Goal: Task Accomplishment & Management: Manage account settings

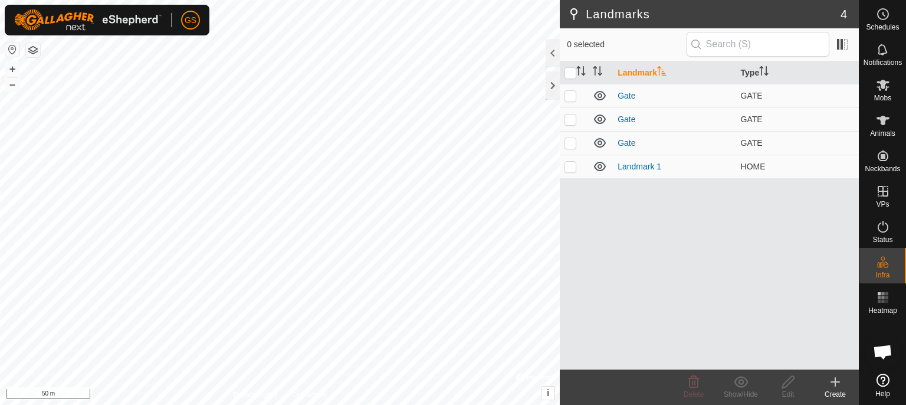
click at [839, 242] on span "Watering Points" at bounding box center [844, 248] width 66 height 14
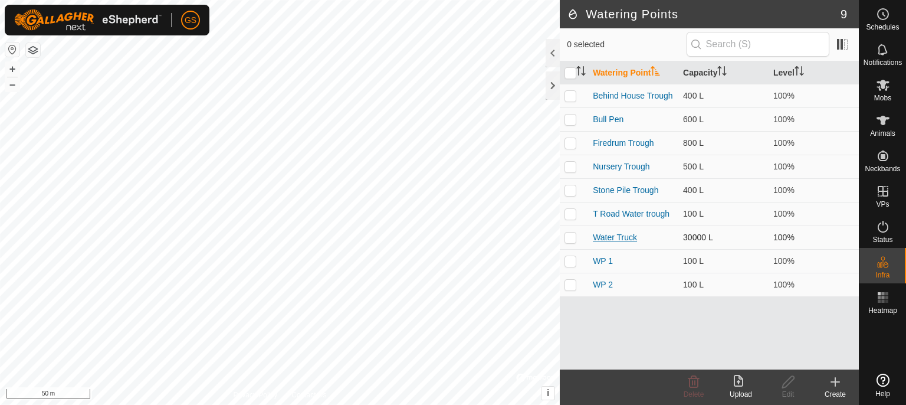
click at [627, 235] on link "Water Truck" at bounding box center [615, 236] width 44 height 9
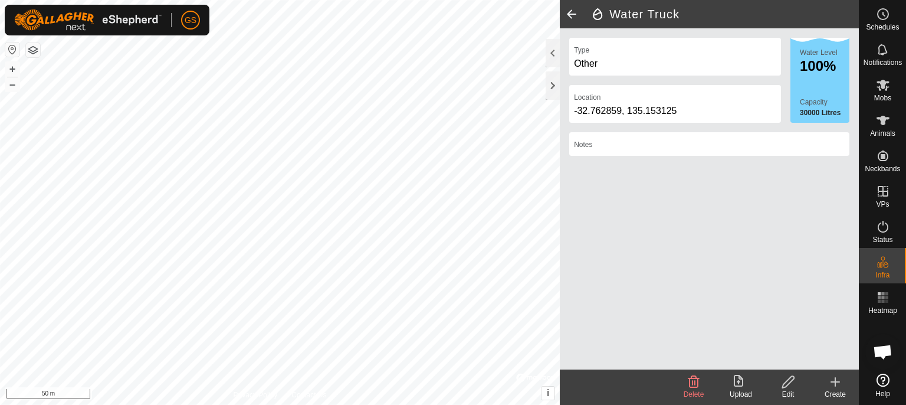
click at [792, 386] on icon at bounding box center [788, 381] width 15 height 14
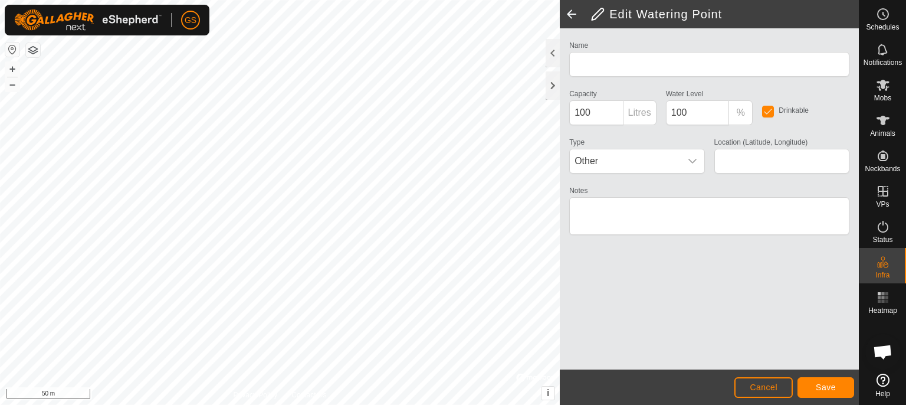
type input "Water Truck"
type input "30000"
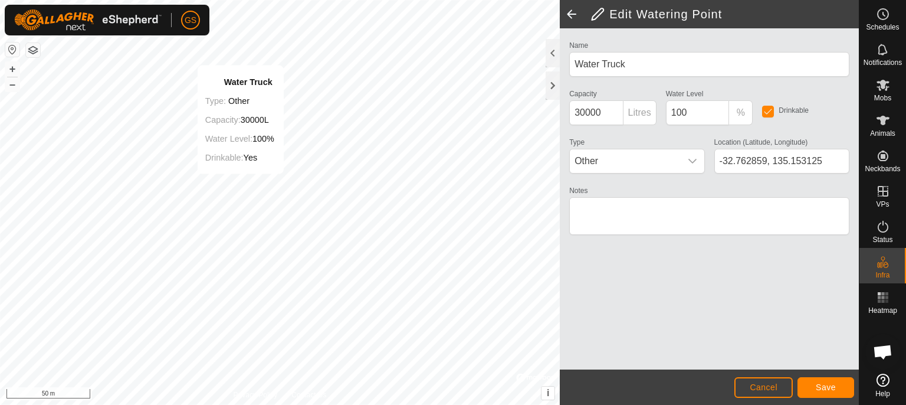
type input "-32.762753, 135.154262"
click at [820, 385] on span "Save" at bounding box center [826, 386] width 20 height 9
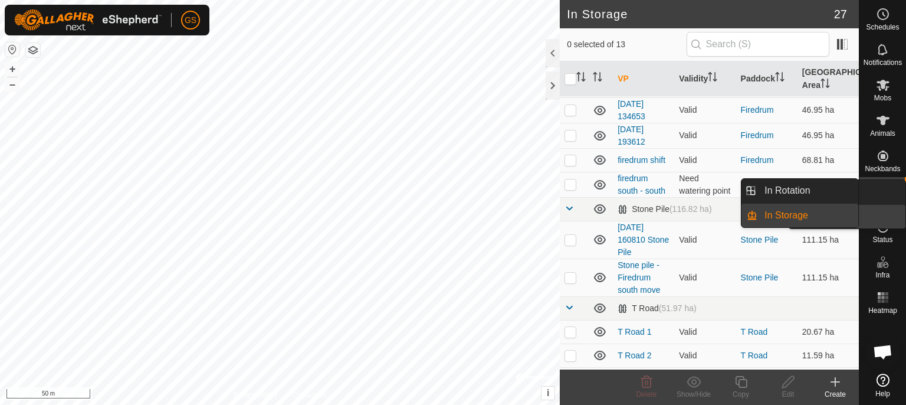
scroll to position [253, 0]
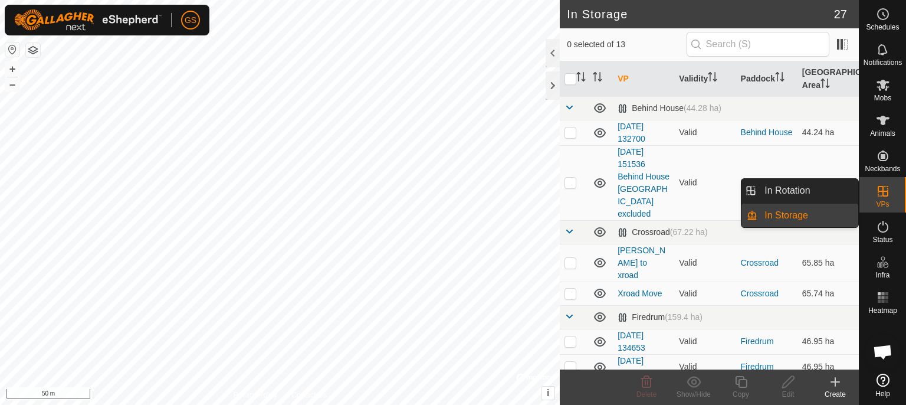
click at [836, 190] on link "In Rotation" at bounding box center [807, 191] width 101 height 24
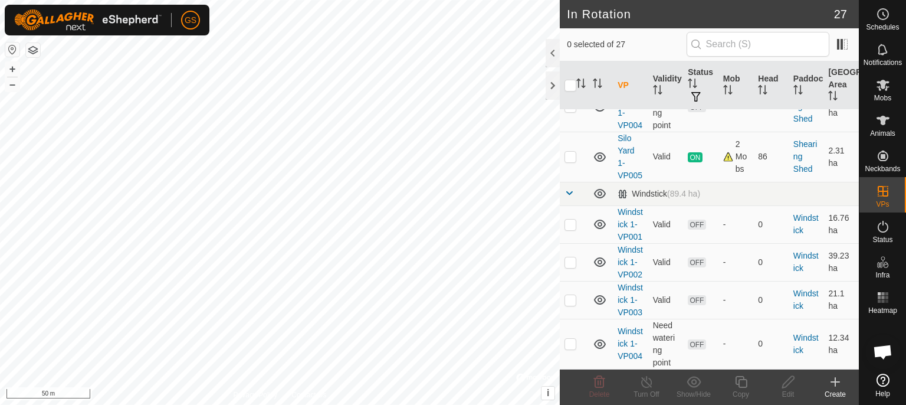
scroll to position [1416, 0]
click at [571, 243] on td at bounding box center [574, 262] width 28 height 38
checkbox input "true"
click at [571, 161] on p-checkbox at bounding box center [570, 156] width 12 height 9
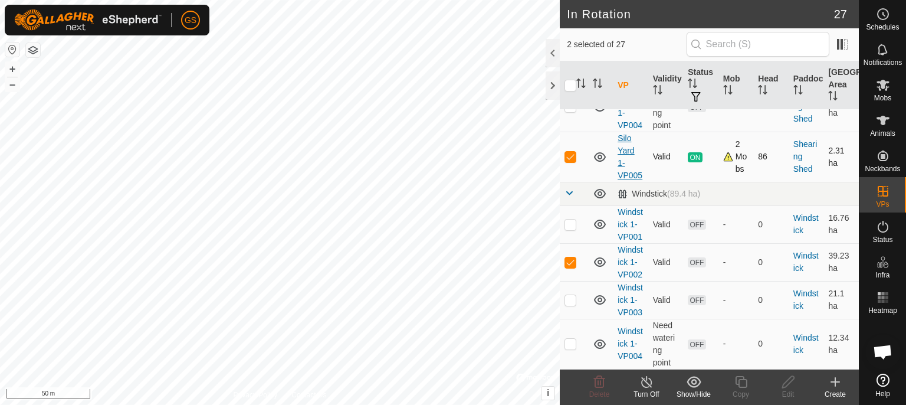
checkbox input "true"
click at [570, 84] on input "checkbox" at bounding box center [570, 86] width 12 height 12
checkbox input "true"
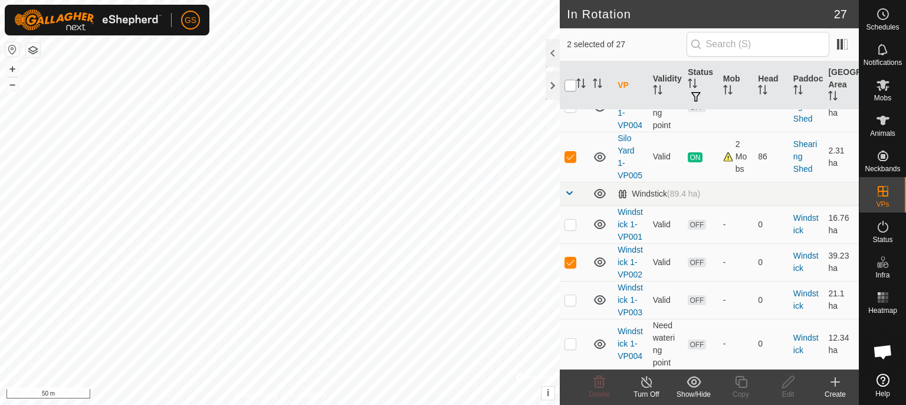
checkbox input "true"
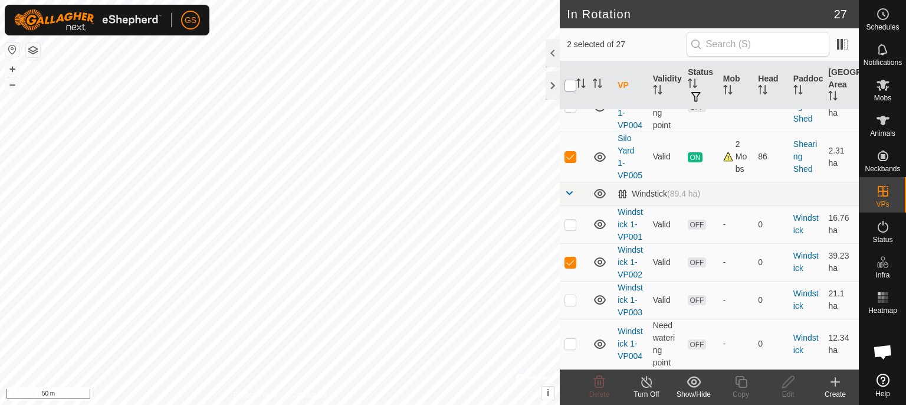
checkbox input "true"
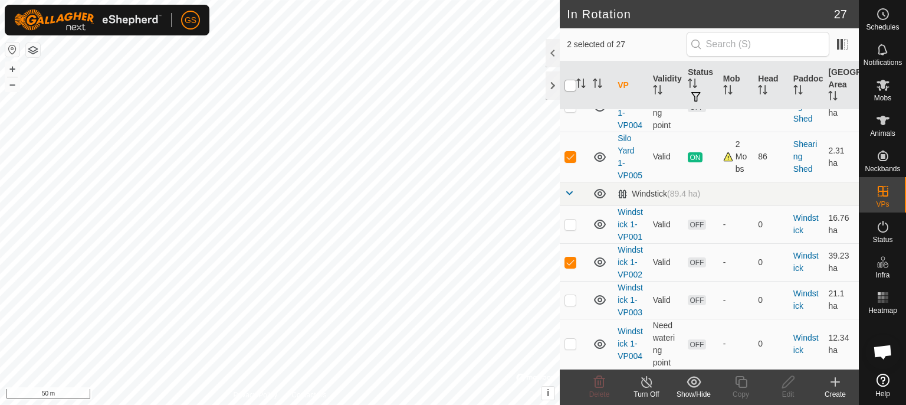
checkbox input "true"
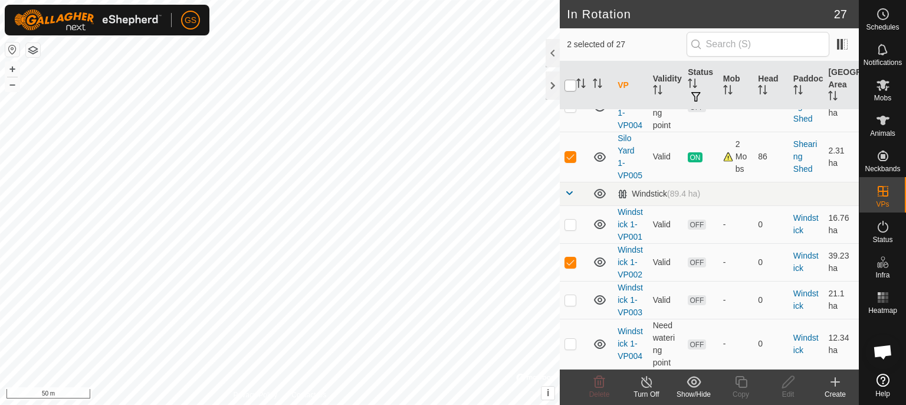
checkbox input "true"
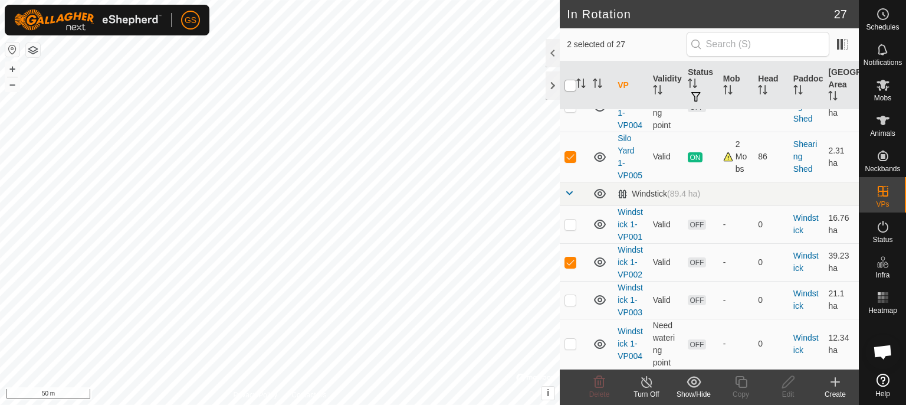
checkbox input "true"
click at [571, 85] on input "checkbox" at bounding box center [570, 86] width 12 height 12
checkbox input "false"
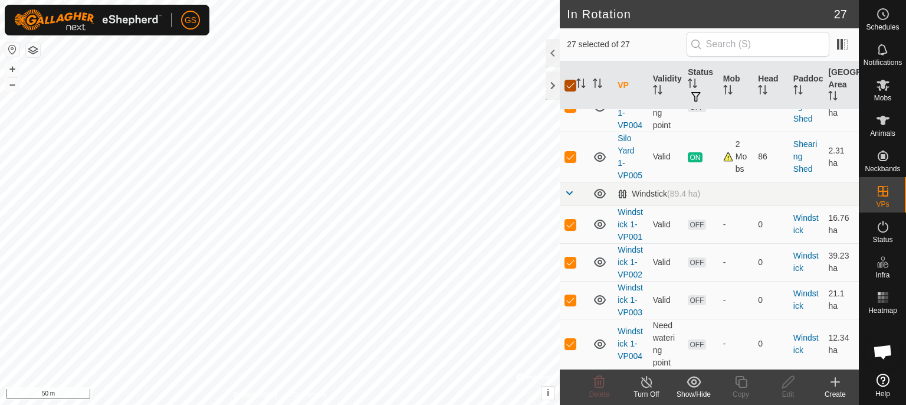
checkbox input "false"
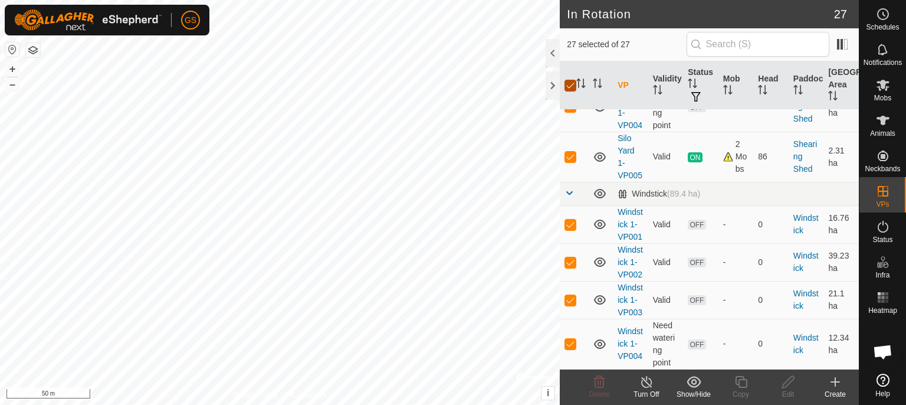
checkbox input "false"
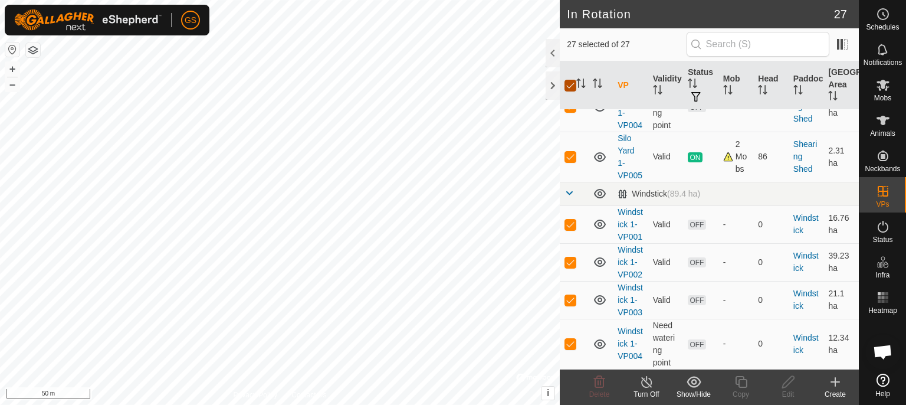
checkbox input "false"
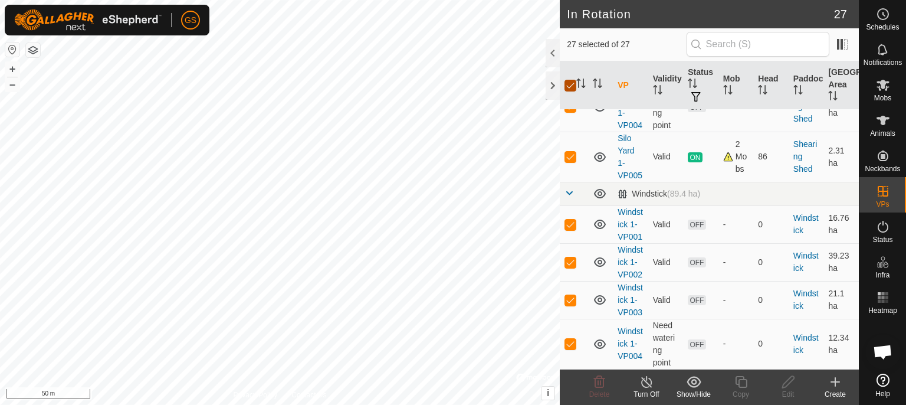
checkbox input "false"
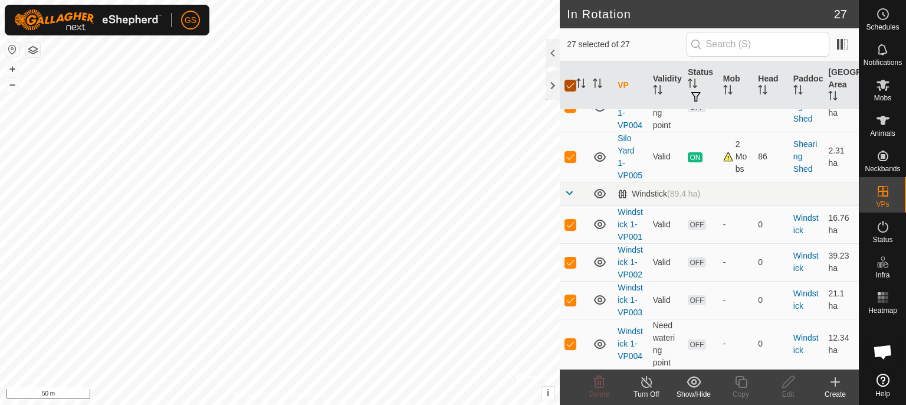
checkbox input "false"
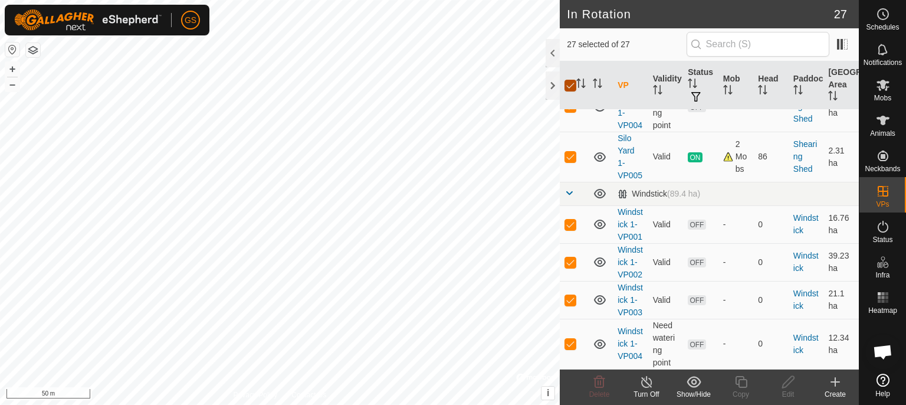
checkbox input "false"
click at [574, 161] on p-checkbox at bounding box center [570, 156] width 12 height 9
checkbox input "true"
click at [736, 380] on icon at bounding box center [741, 382] width 12 height 12
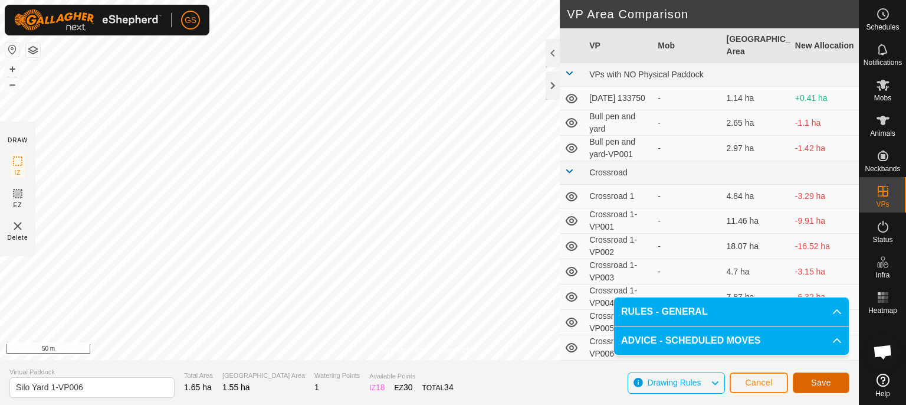
click at [821, 385] on span "Save" at bounding box center [821, 381] width 20 height 9
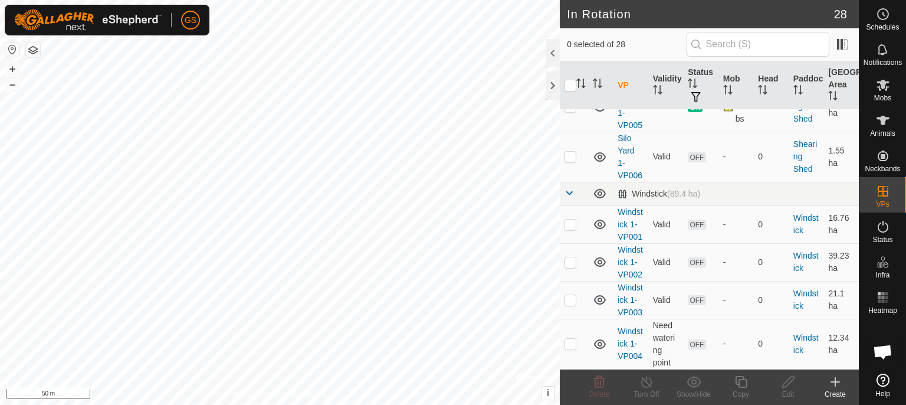
scroll to position [1355, 0]
click at [570, 111] on p-checkbox at bounding box center [570, 105] width 12 height 9
click at [648, 386] on icon at bounding box center [646, 381] width 15 height 14
checkbox input "true"
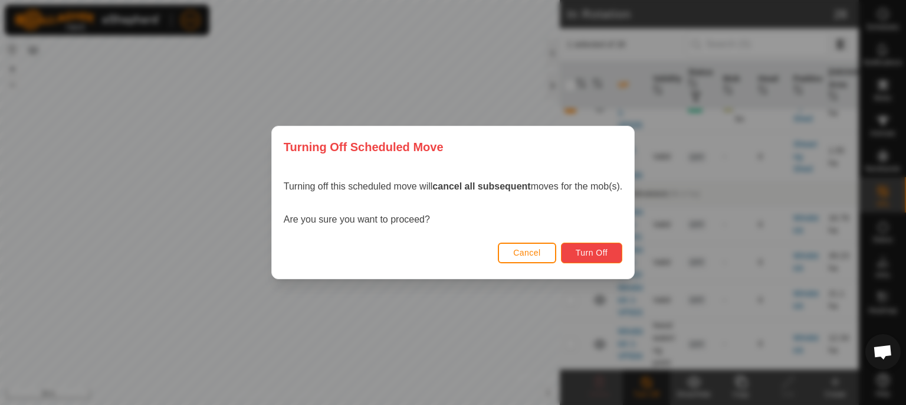
click at [602, 254] on span "Turn Off" at bounding box center [592, 252] width 32 height 9
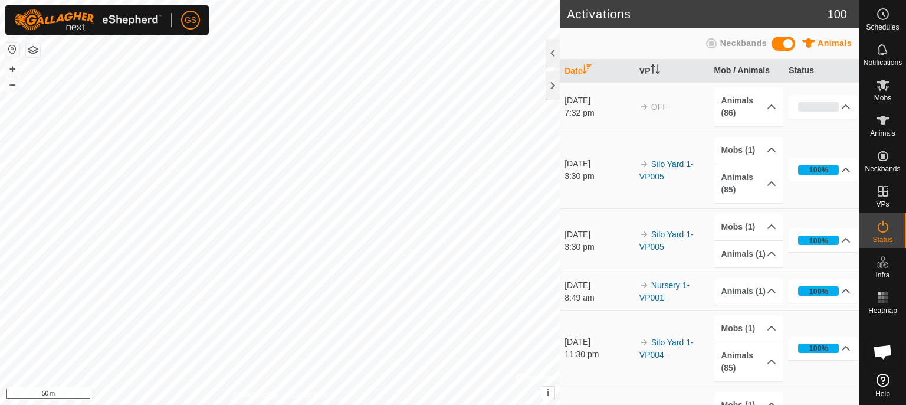
click at [885, 97] on span "Mobs" at bounding box center [882, 97] width 17 height 7
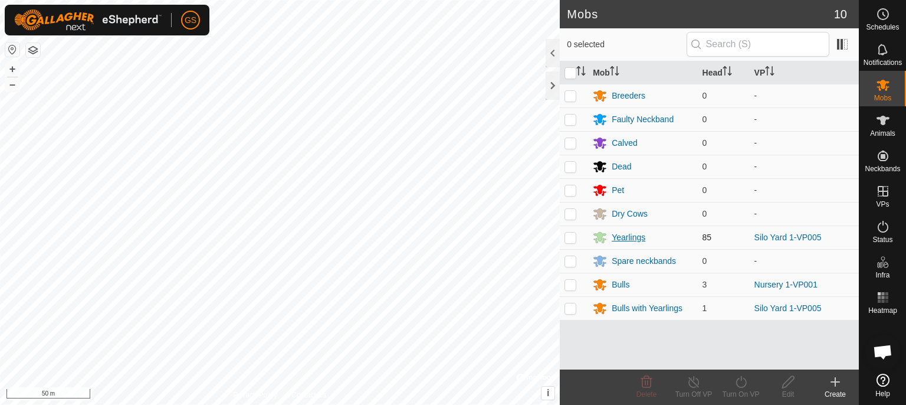
click at [627, 235] on div "Yearlings" at bounding box center [629, 237] width 34 height 12
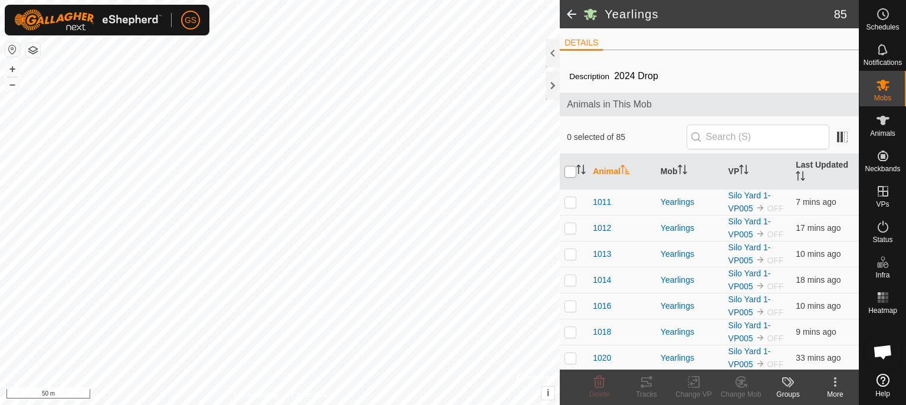
click at [567, 171] on input "checkbox" at bounding box center [570, 172] width 12 height 12
checkbox input "true"
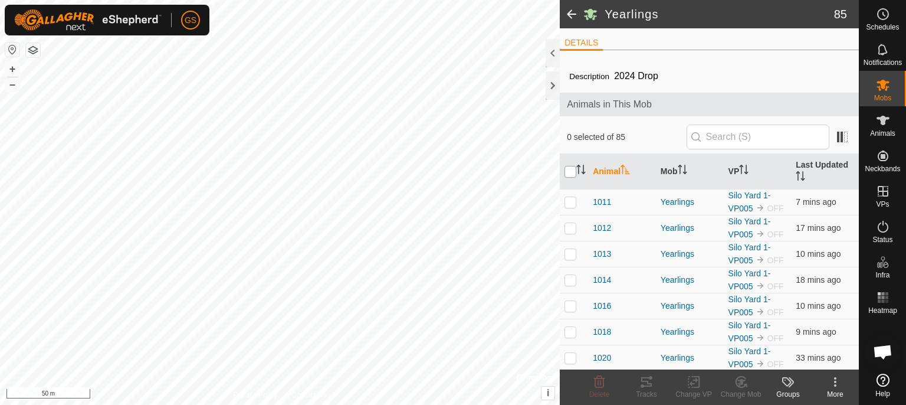
checkbox input "true"
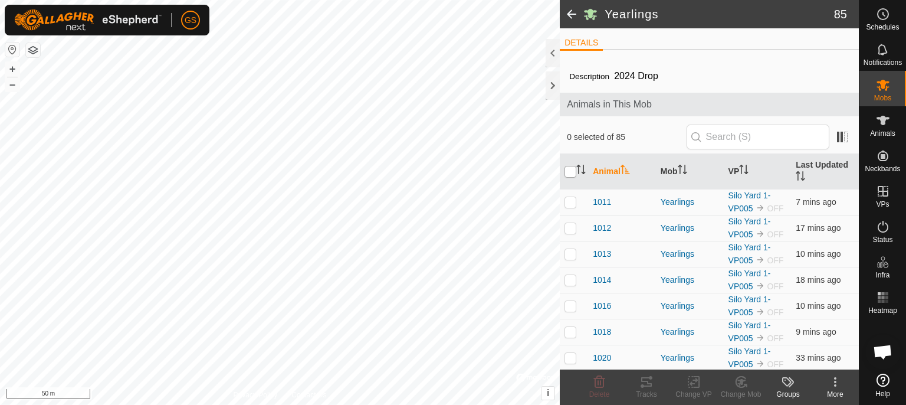
checkbox input "true"
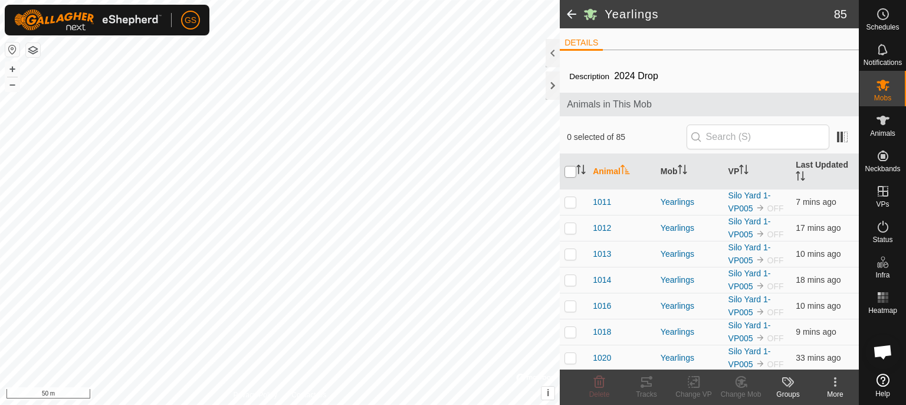
checkbox input "true"
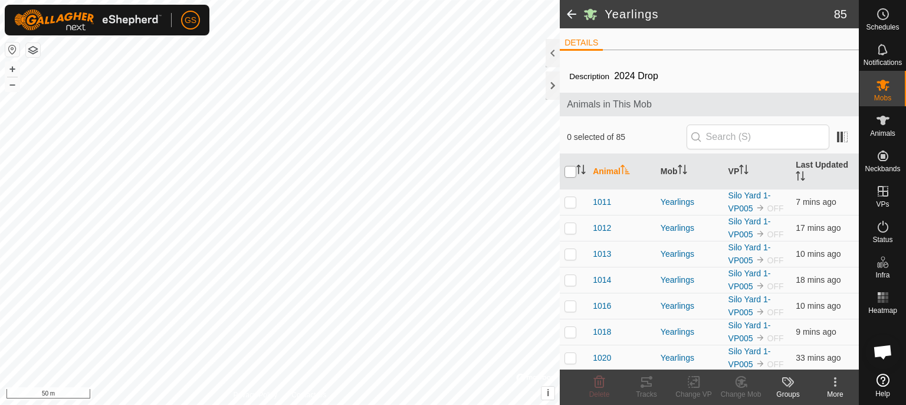
checkbox input "true"
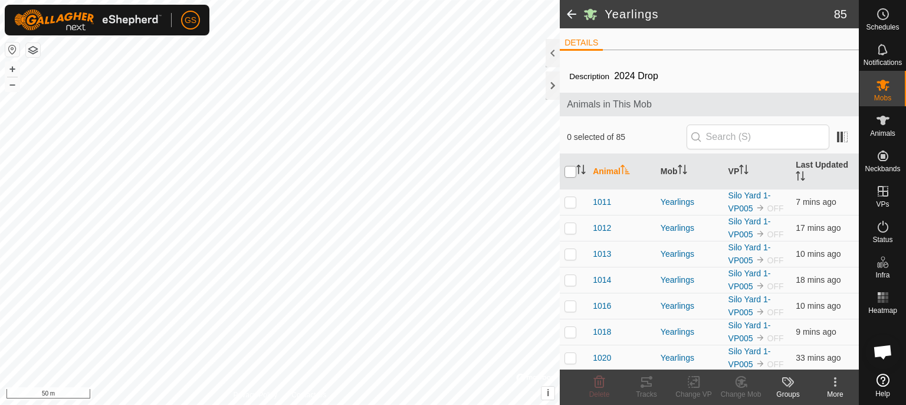
checkbox input "true"
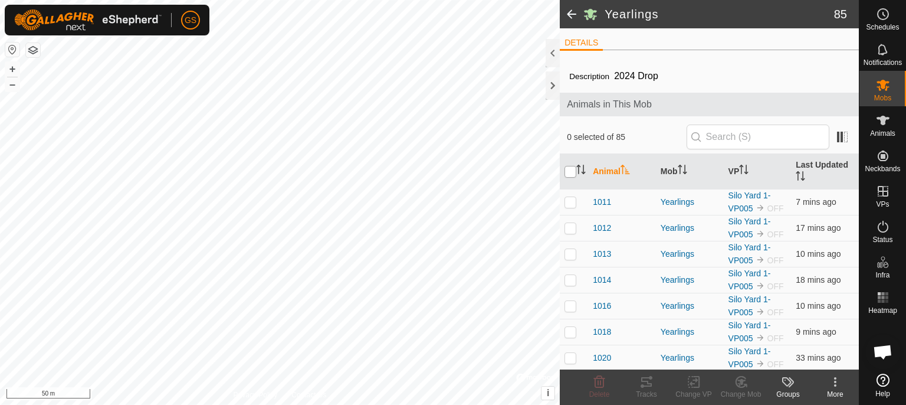
checkbox input "true"
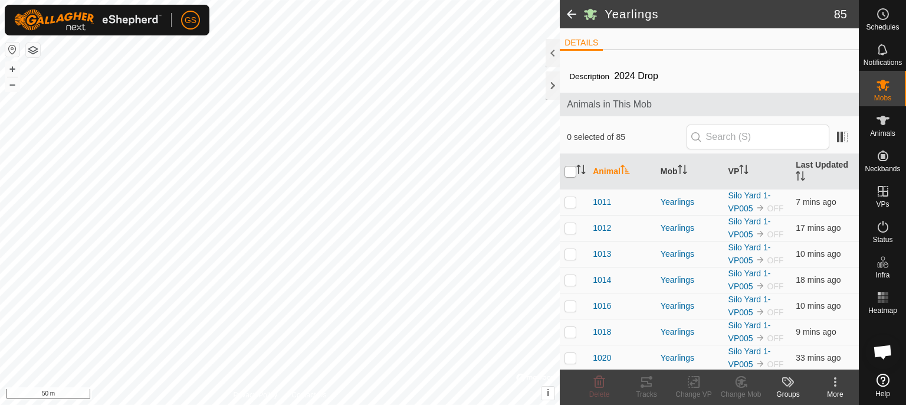
checkbox input "true"
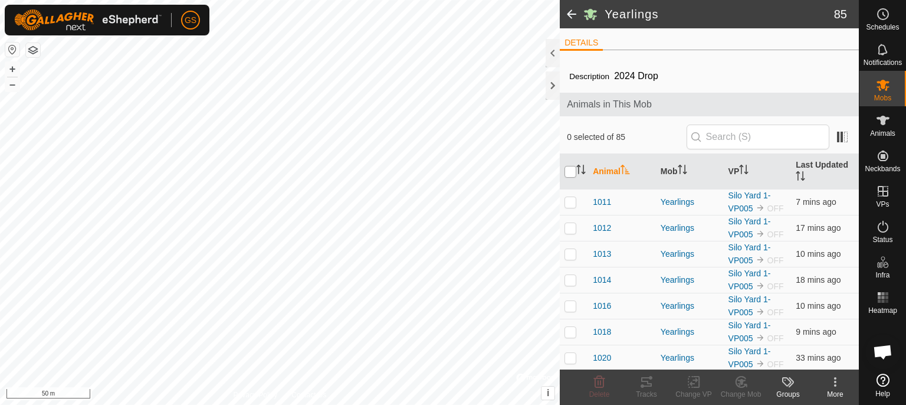
checkbox input "true"
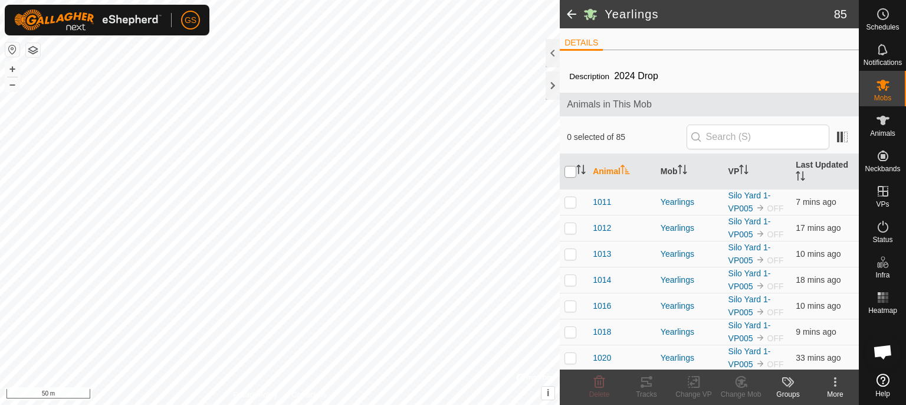
checkbox input "true"
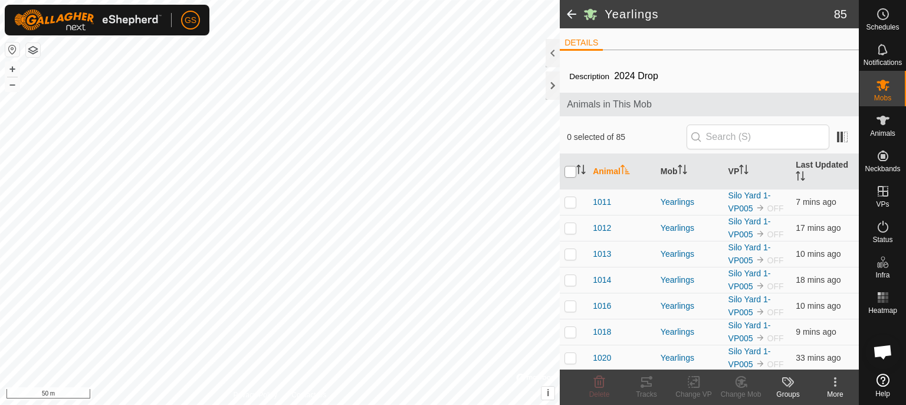
checkbox input "true"
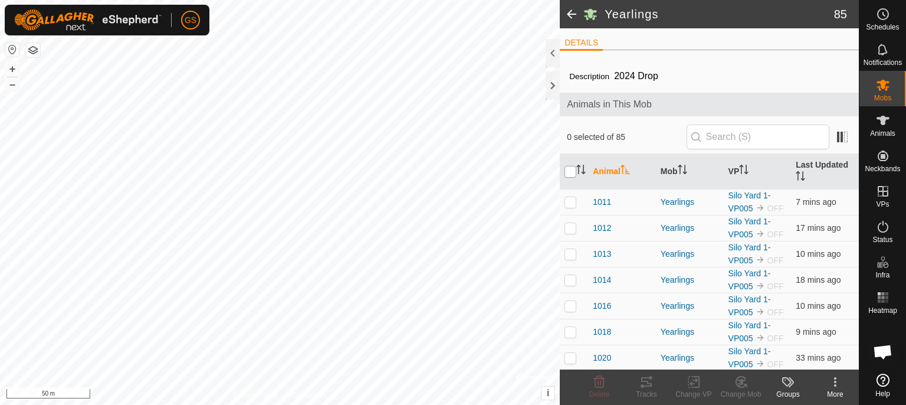
checkbox input "true"
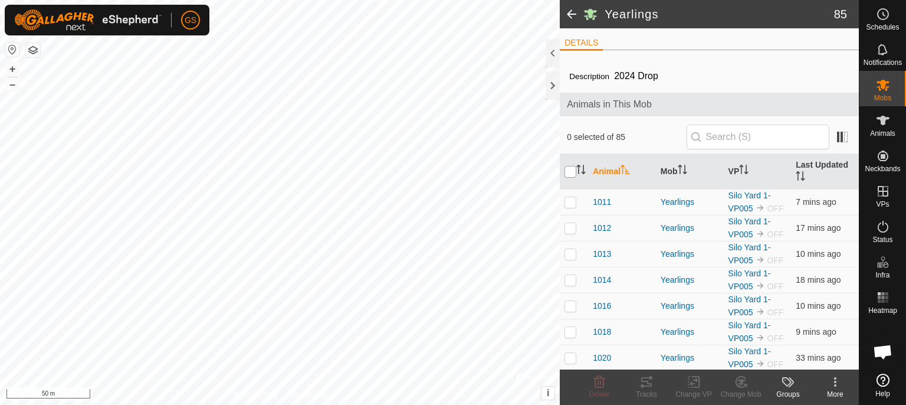
checkbox input "true"
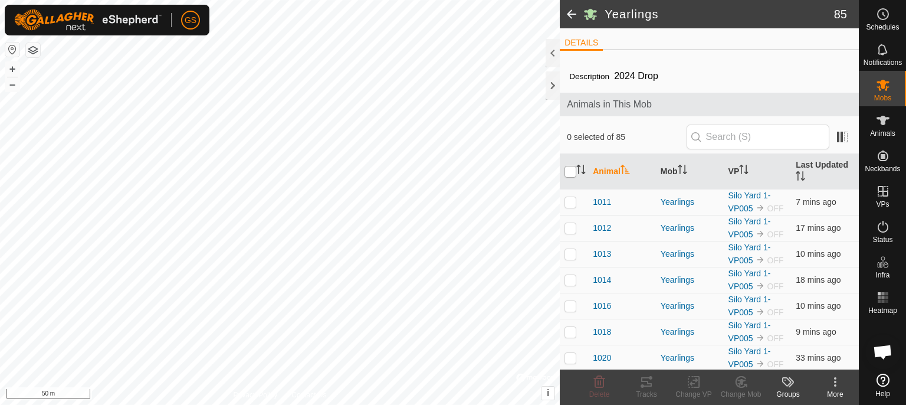
checkbox input "true"
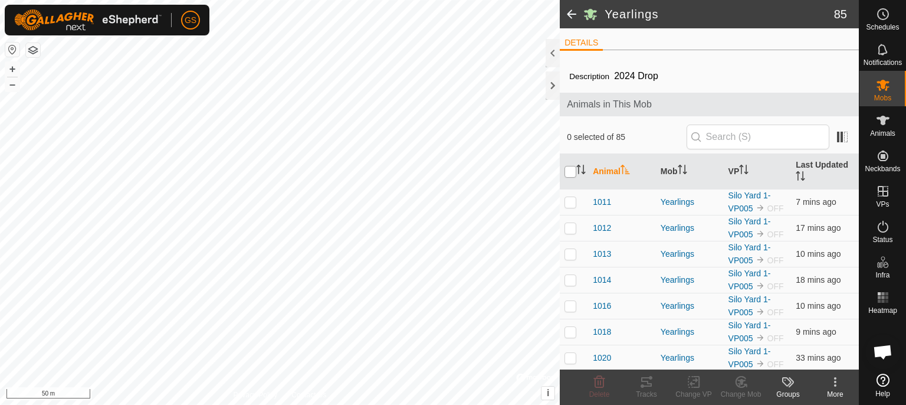
checkbox input "true"
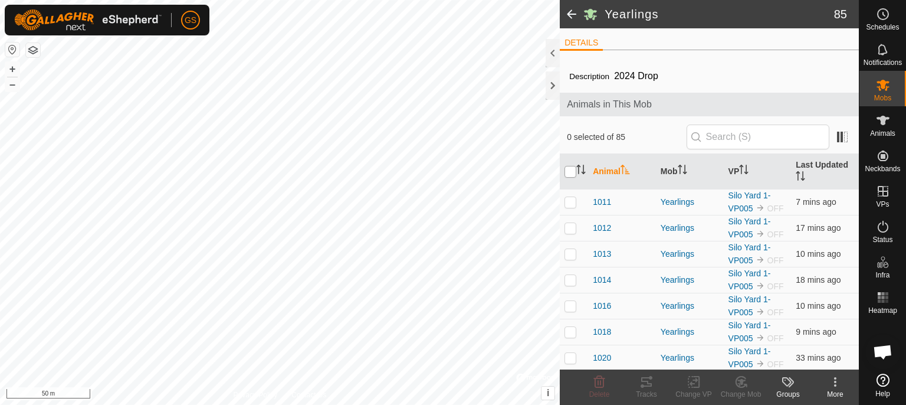
checkbox input "true"
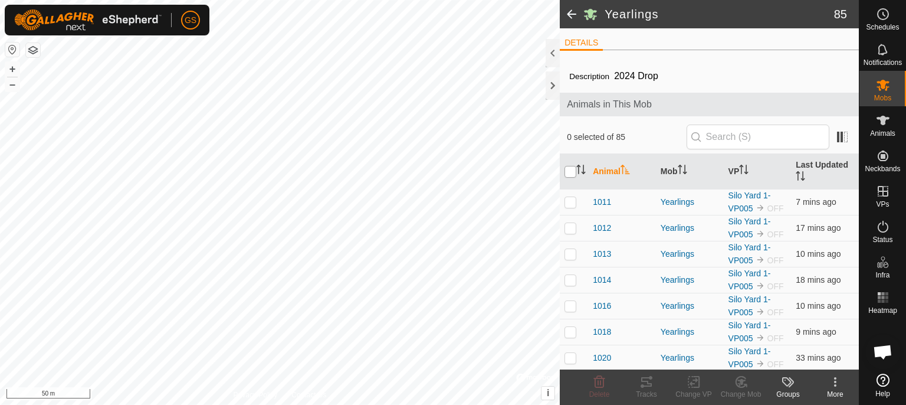
checkbox input "true"
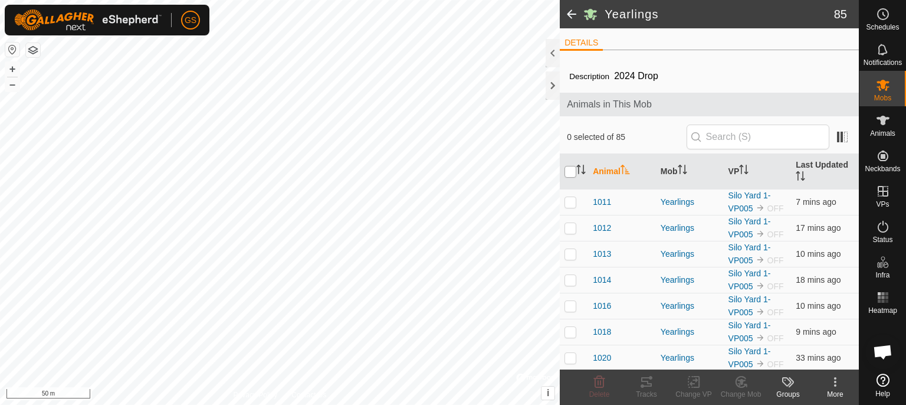
checkbox input "true"
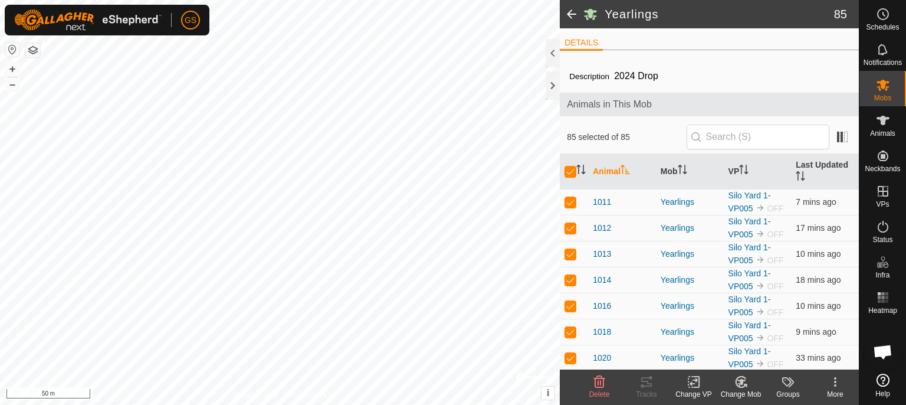
click at [695, 390] on div "Change VP" at bounding box center [693, 394] width 47 height 11
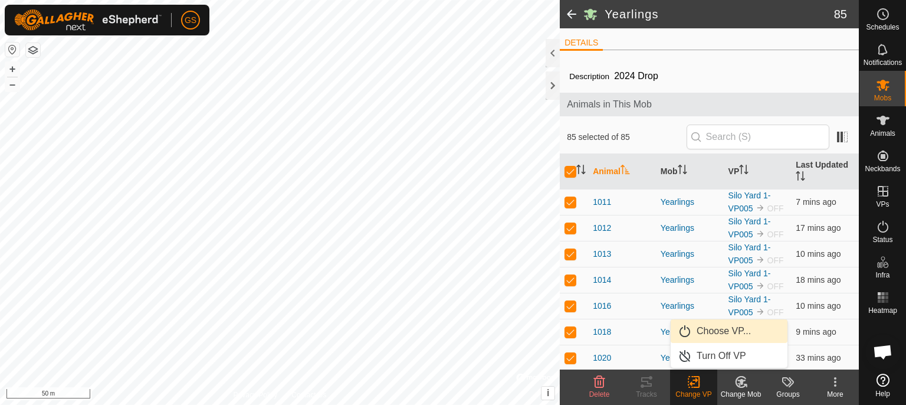
click at [723, 334] on span "Choose VP..." at bounding box center [723, 331] width 54 height 14
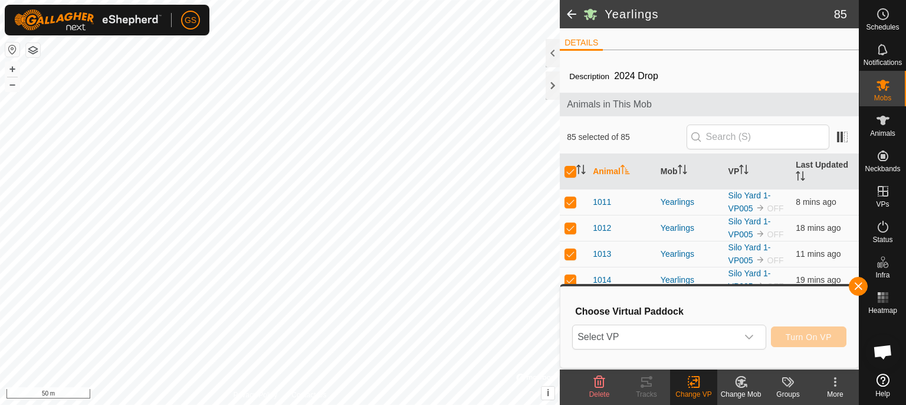
click at [723, 334] on span "Select VP" at bounding box center [655, 337] width 165 height 24
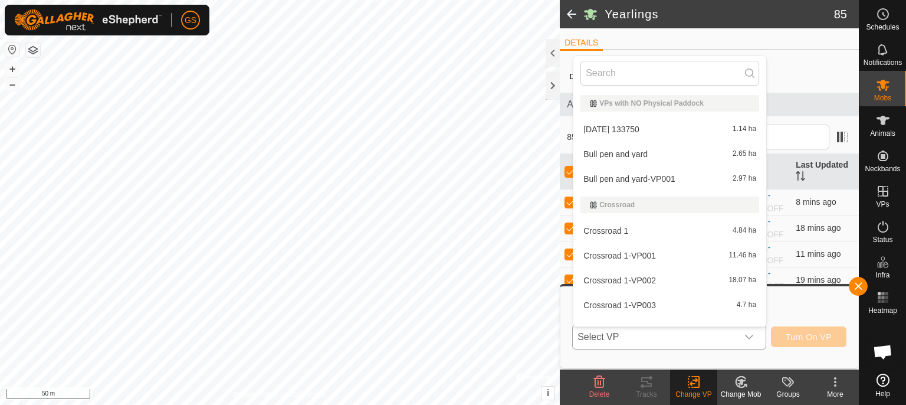
click at [751, 336] on icon "dropdown trigger" at bounding box center [748, 336] width 9 height 9
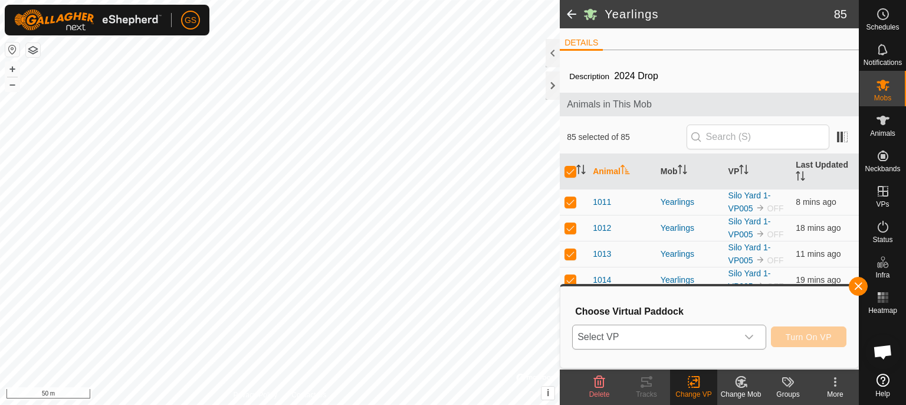
click at [749, 337] on icon "dropdown trigger" at bounding box center [748, 336] width 9 height 9
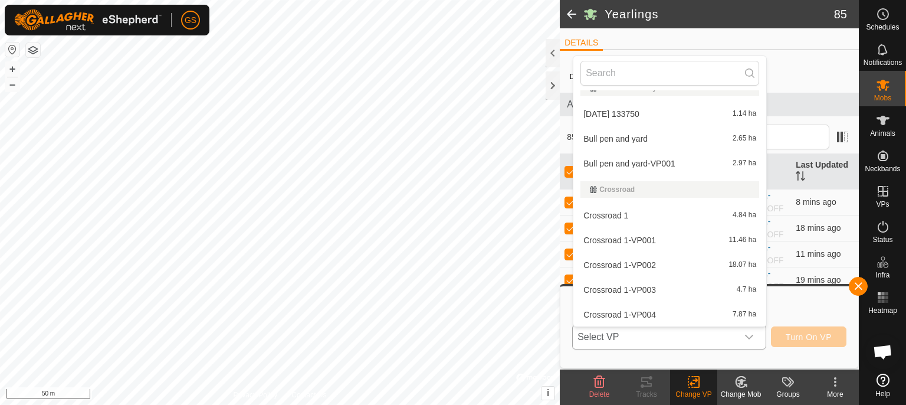
scroll to position [619, 0]
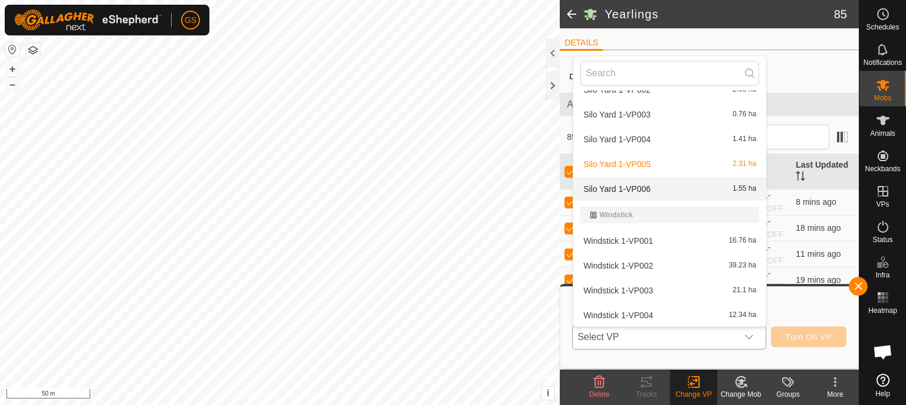
click at [631, 185] on span "Silo Yard 1-VP006" at bounding box center [616, 189] width 67 height 8
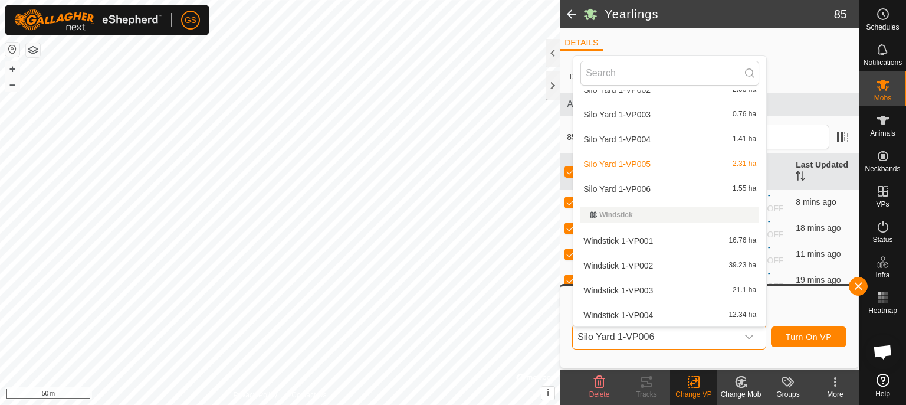
scroll to position [0, 0]
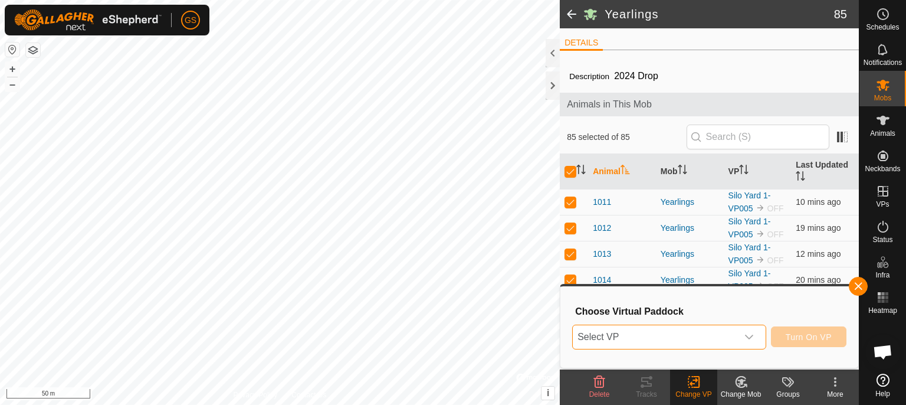
click at [749, 336] on icon "dropdown trigger" at bounding box center [748, 336] width 9 height 9
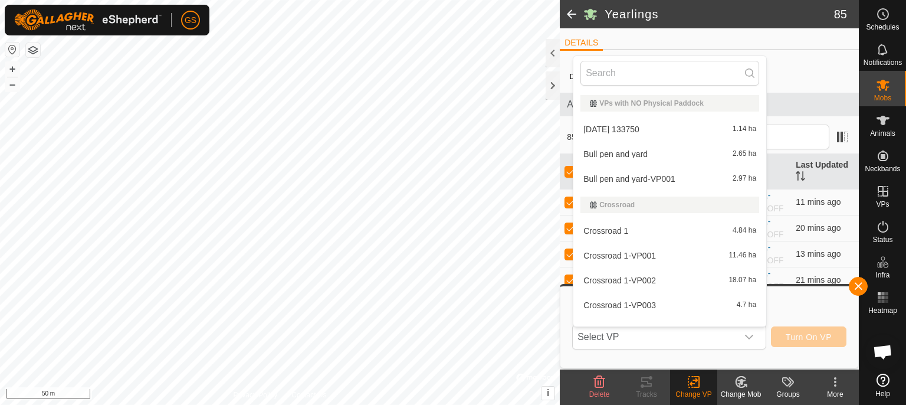
scroll to position [619, 0]
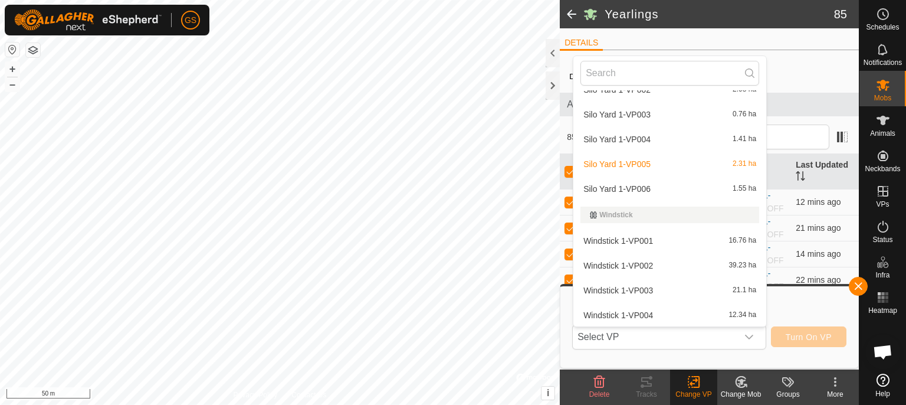
click at [644, 185] on li "Silo Yard 1-VP006 1.55 ha" at bounding box center [669, 189] width 193 height 24
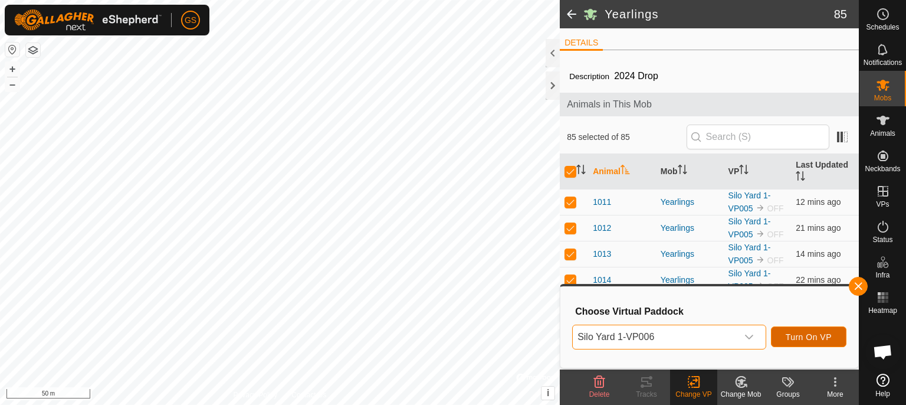
click at [811, 337] on span "Turn On VP" at bounding box center [808, 336] width 46 height 9
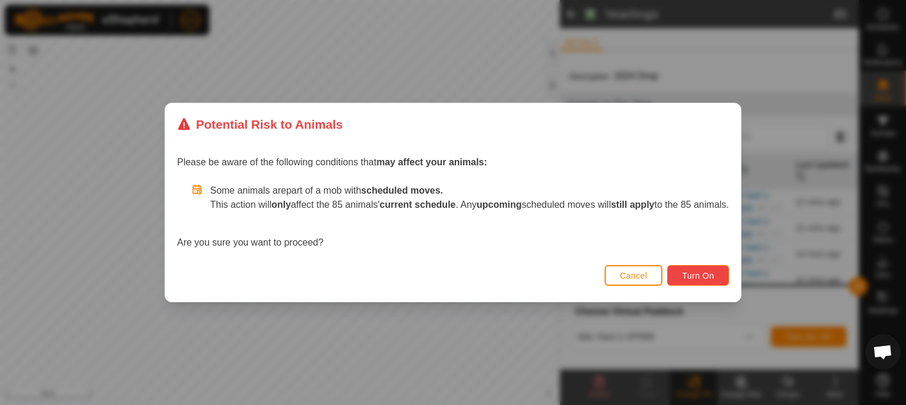
click at [702, 275] on span "Turn On" at bounding box center [698, 275] width 32 height 9
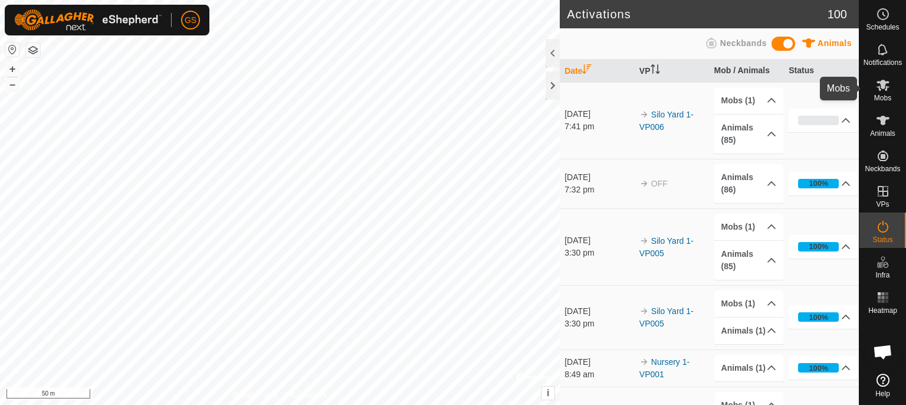
click at [883, 96] on span "Mobs" at bounding box center [882, 97] width 17 height 7
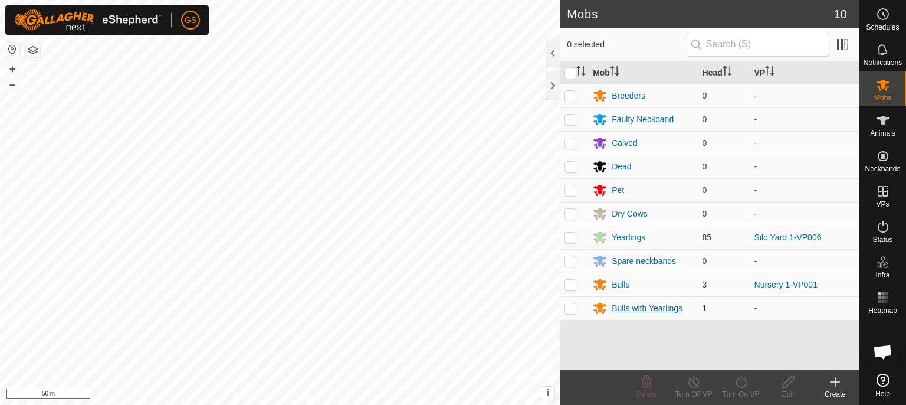
click at [629, 307] on div "Bulls with Yearlings" at bounding box center [647, 308] width 71 height 12
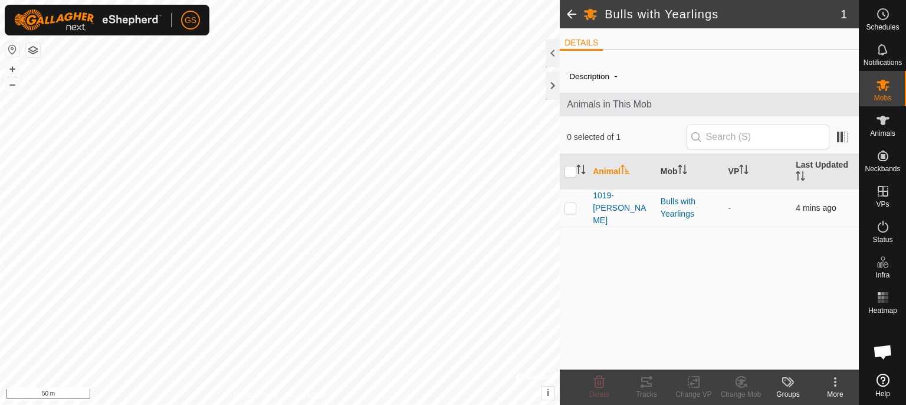
click at [572, 203] on p-checkbox at bounding box center [570, 207] width 12 height 9
checkbox input "true"
click at [699, 387] on icon at bounding box center [693, 381] width 15 height 14
